Goal: Find specific page/section: Find specific page/section

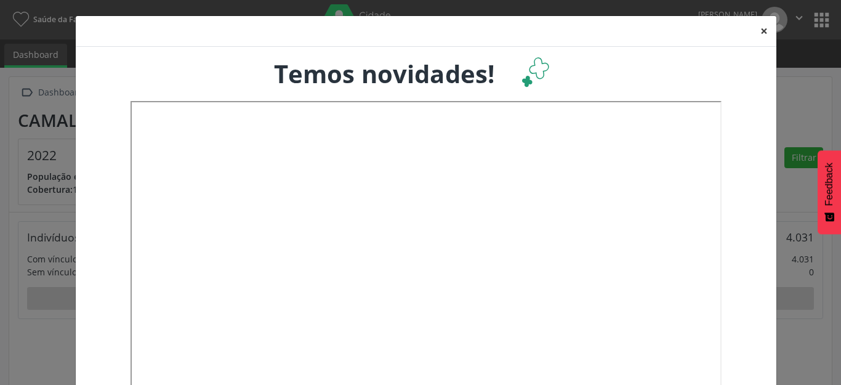
click at [760, 31] on button "×" at bounding box center [764, 31] width 25 height 30
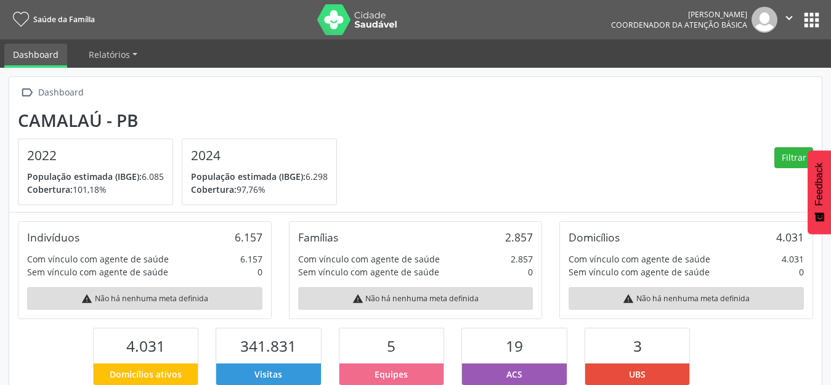
scroll to position [615788, 615721]
click at [823, 15] on nav "Saúde da Família [PERSON_NAME] Coordenador da Atenção Básica  Configurações Sa…" at bounding box center [415, 19] width 831 height 39
click at [808, 15] on button "apps" at bounding box center [812, 20] width 22 height 22
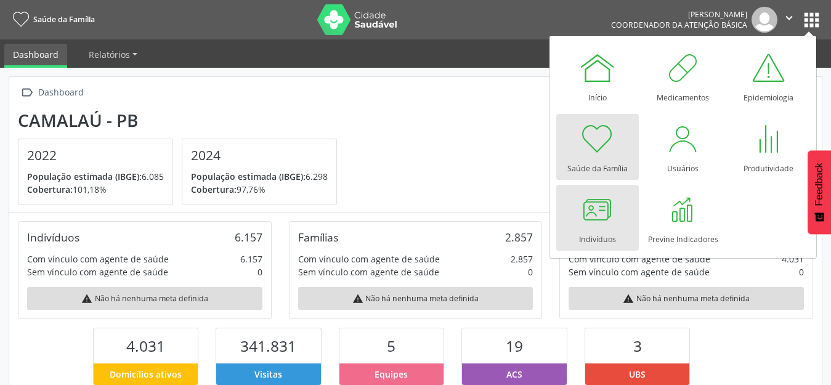
click at [599, 233] on div "Indivíduos" at bounding box center [597, 236] width 37 height 17
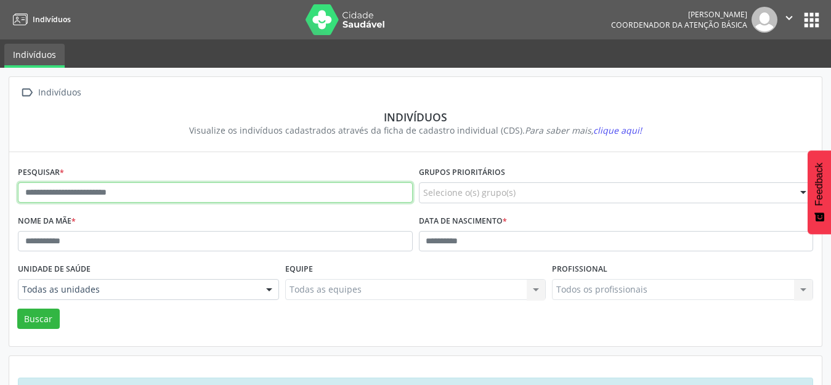
click at [94, 193] on input "text" at bounding box center [215, 192] width 395 height 21
type input "*******"
click at [17, 309] on button "Buscar" at bounding box center [38, 319] width 43 height 21
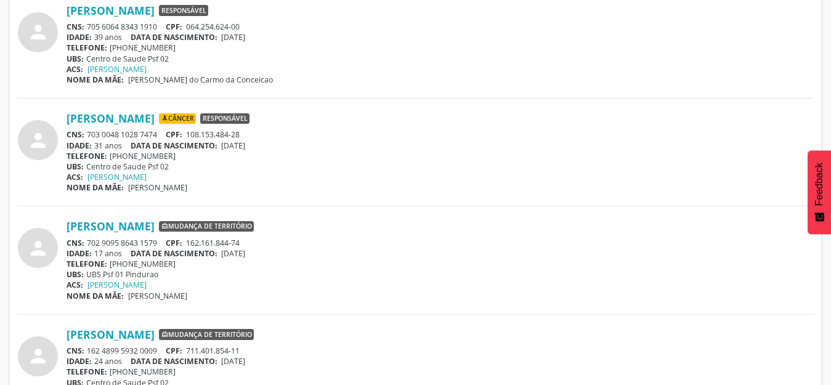
scroll to position [678, 0]
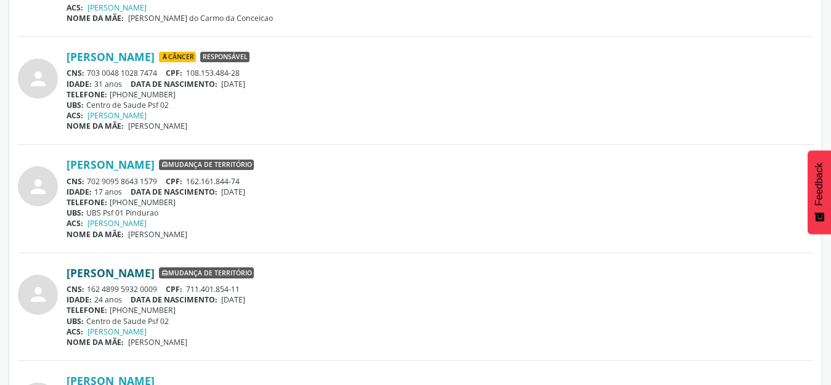
click at [118, 270] on link "[PERSON_NAME]" at bounding box center [111, 273] width 88 height 14
